Goal: Task Accomplishment & Management: Manage account settings

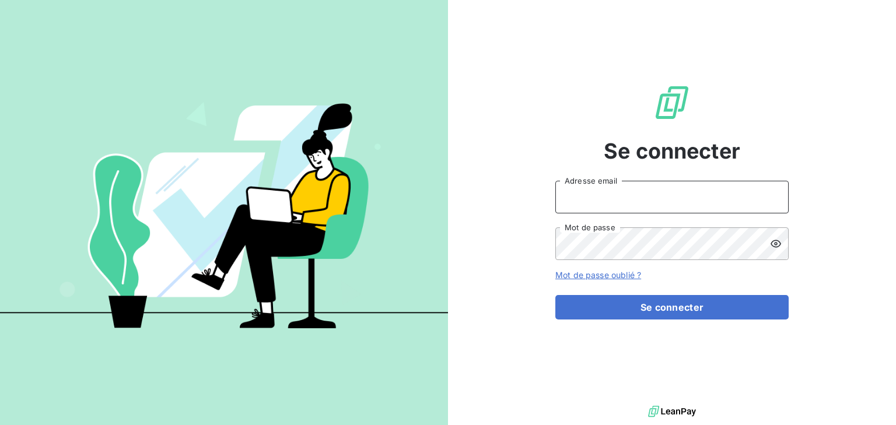
click at [607, 198] on input "Adresse email" at bounding box center [671, 197] width 233 height 33
type input "goncalves@sem-espaces-verts.fr"
click at [555, 295] on button "Se connecter" at bounding box center [671, 307] width 233 height 24
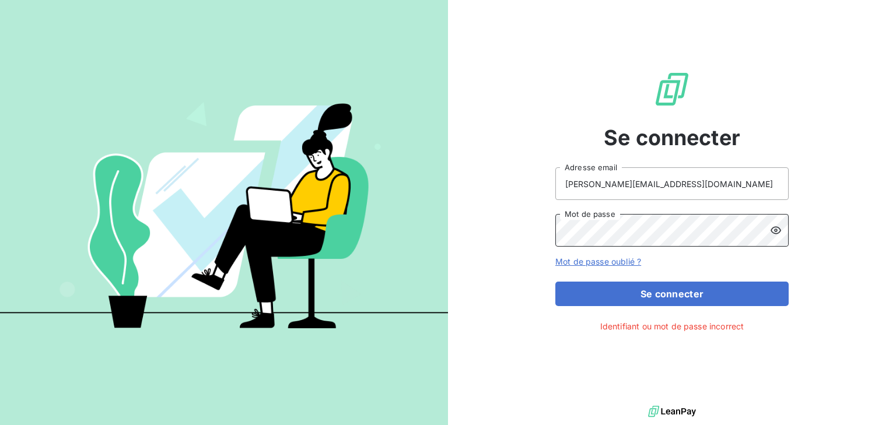
click at [555, 282] on button "Se connecter" at bounding box center [671, 294] width 233 height 24
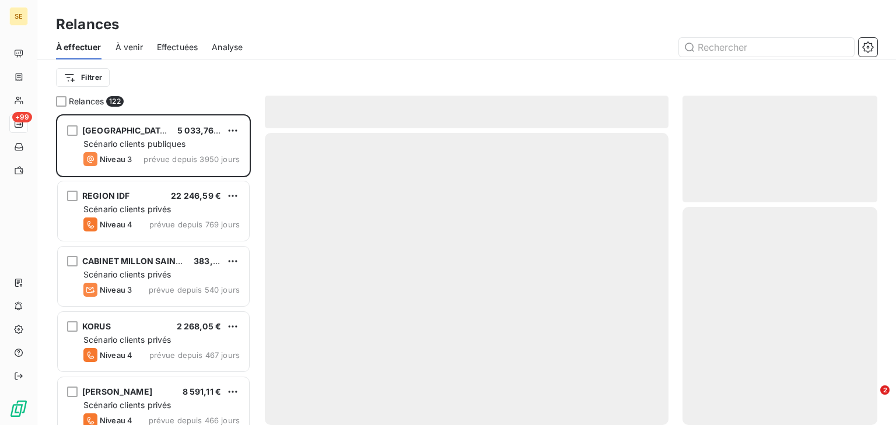
scroll to position [303, 187]
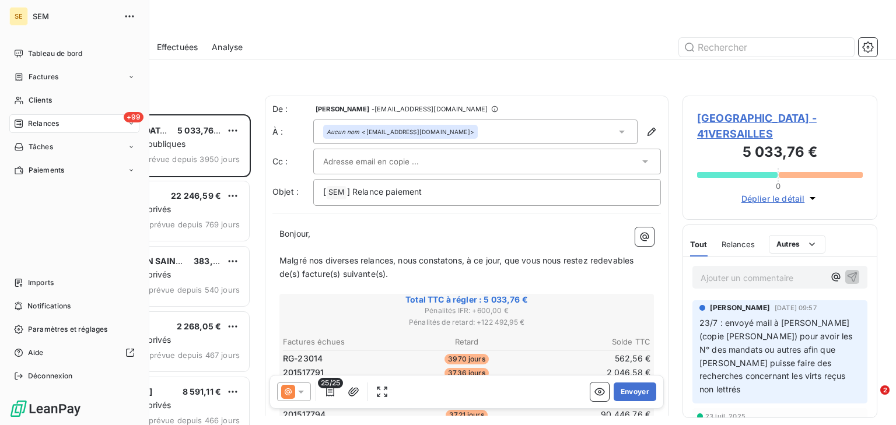
click at [31, 75] on span "Factures" at bounding box center [44, 77] width 30 height 10
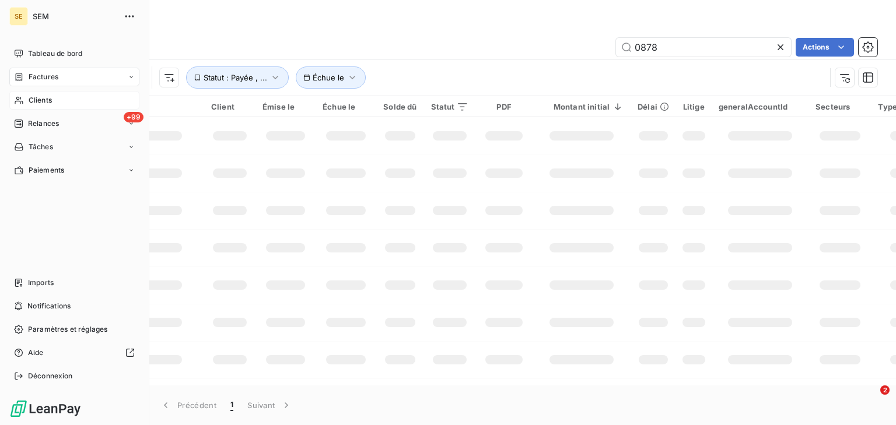
click at [34, 98] on span "Clients" at bounding box center [40, 100] width 23 height 10
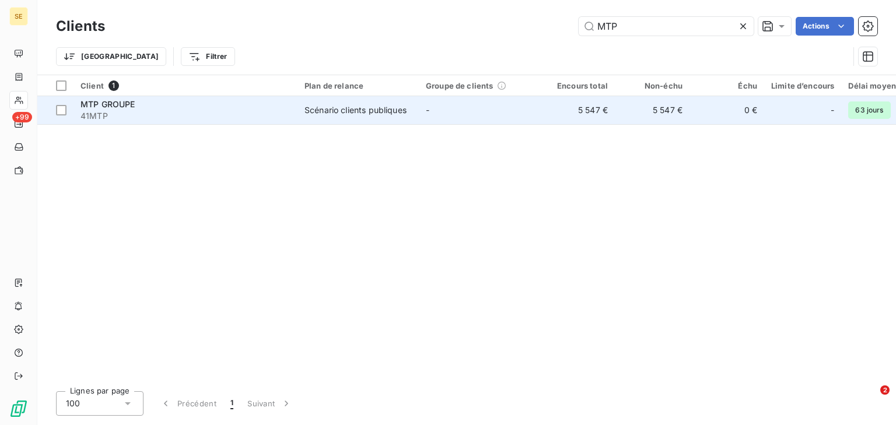
type input "MTP"
click at [426, 114] on span "-" at bounding box center [427, 110] width 3 height 10
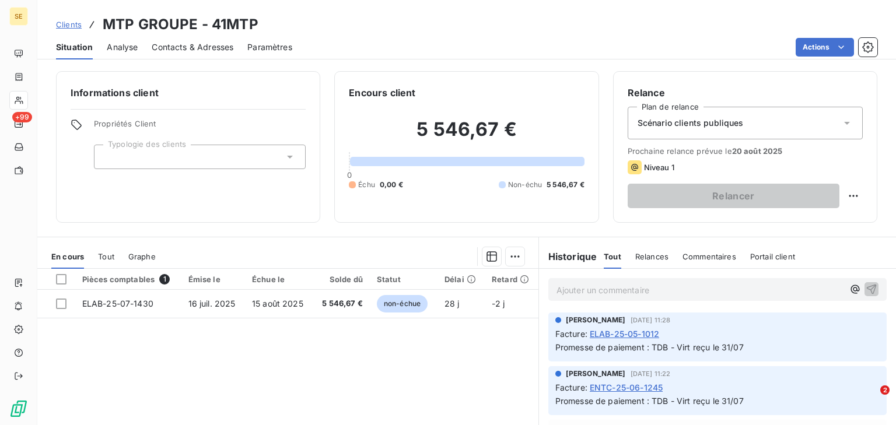
click at [100, 257] on span "Tout" at bounding box center [106, 256] width 16 height 9
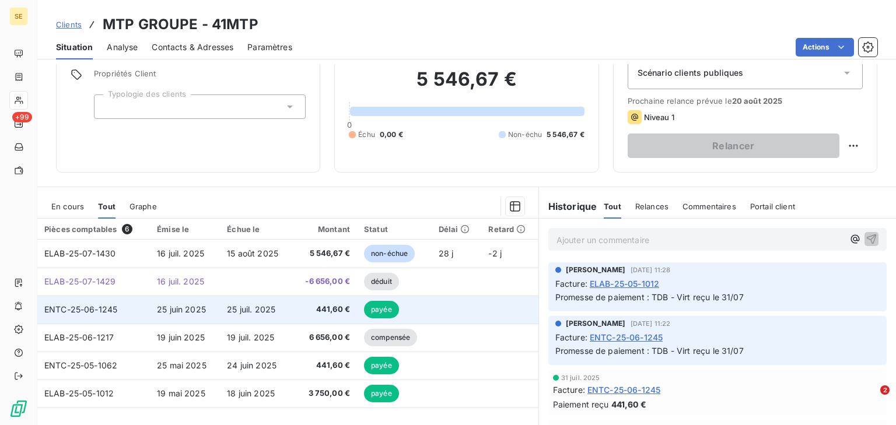
scroll to position [103, 0]
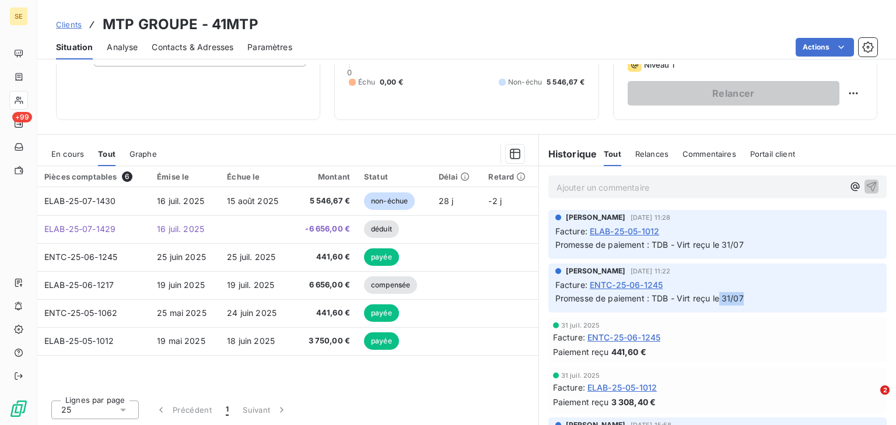
drag, startPoint x: 715, startPoint y: 296, endPoint x: 743, endPoint y: 296, distance: 27.4
click at [743, 296] on p "Promesse de paiement : TDB - Virt reçu le 31/07" at bounding box center [717, 298] width 324 height 13
drag, startPoint x: 717, startPoint y: 243, endPoint x: 747, endPoint y: 243, distance: 29.7
click at [747, 243] on p "Promesse de paiement : TDB - Virt reçu le 31/07" at bounding box center [717, 245] width 324 height 13
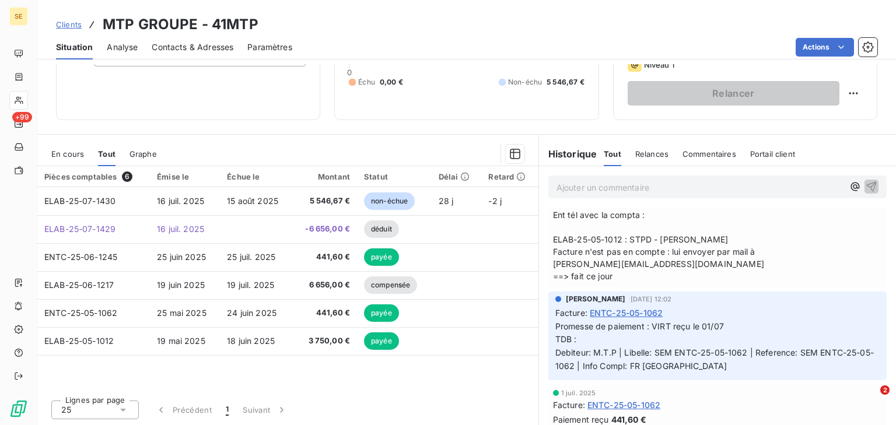
scroll to position [560, 0]
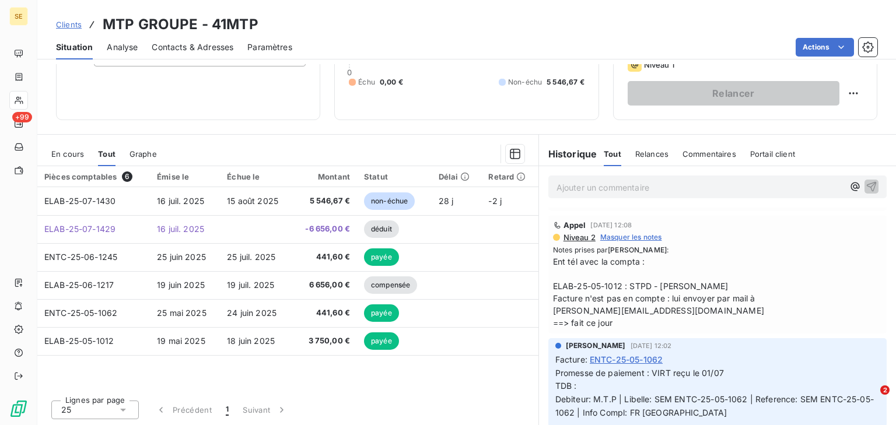
click at [599, 206] on span "Message envoyé" at bounding box center [587, 200] width 68 height 12
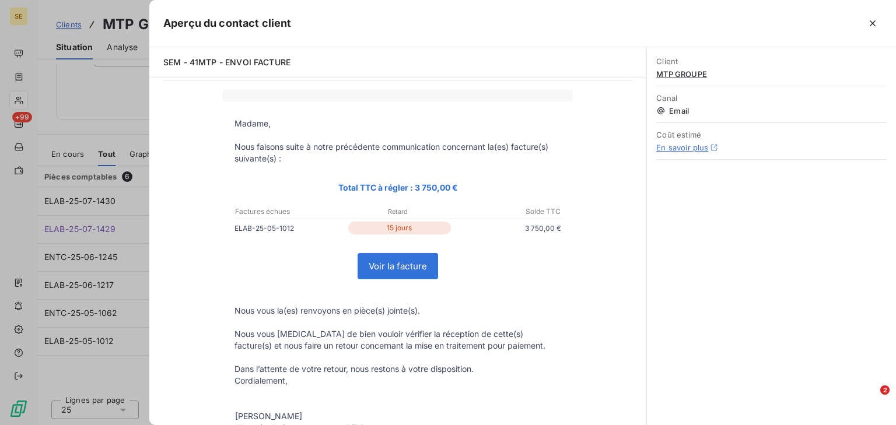
scroll to position [0, 0]
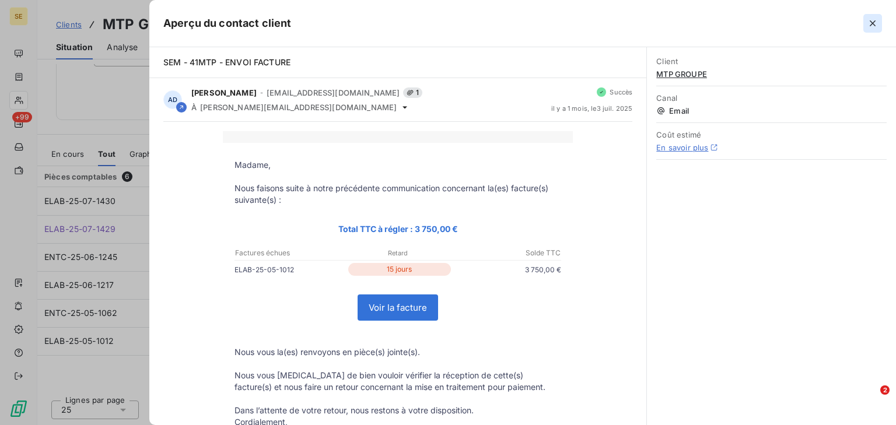
click at [877, 26] on icon "button" at bounding box center [873, 23] width 12 height 12
